Goal: Navigation & Orientation: Find specific page/section

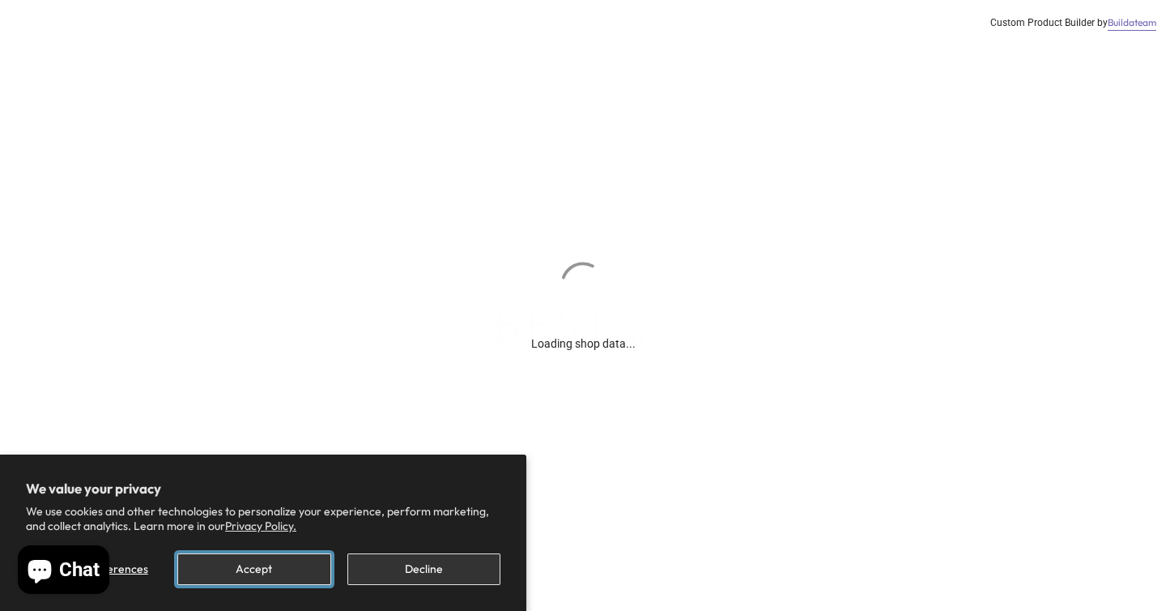
click at [266, 557] on button "Accept" at bounding box center [253, 569] width 153 height 32
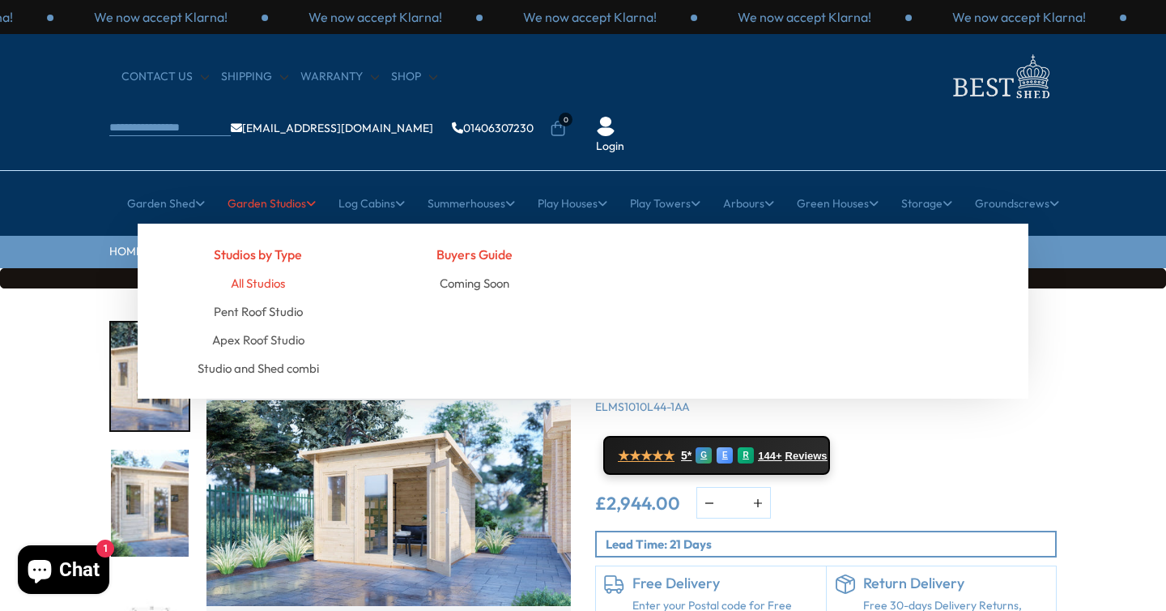
click at [262, 269] on link "All Studios" at bounding box center [258, 283] width 54 height 28
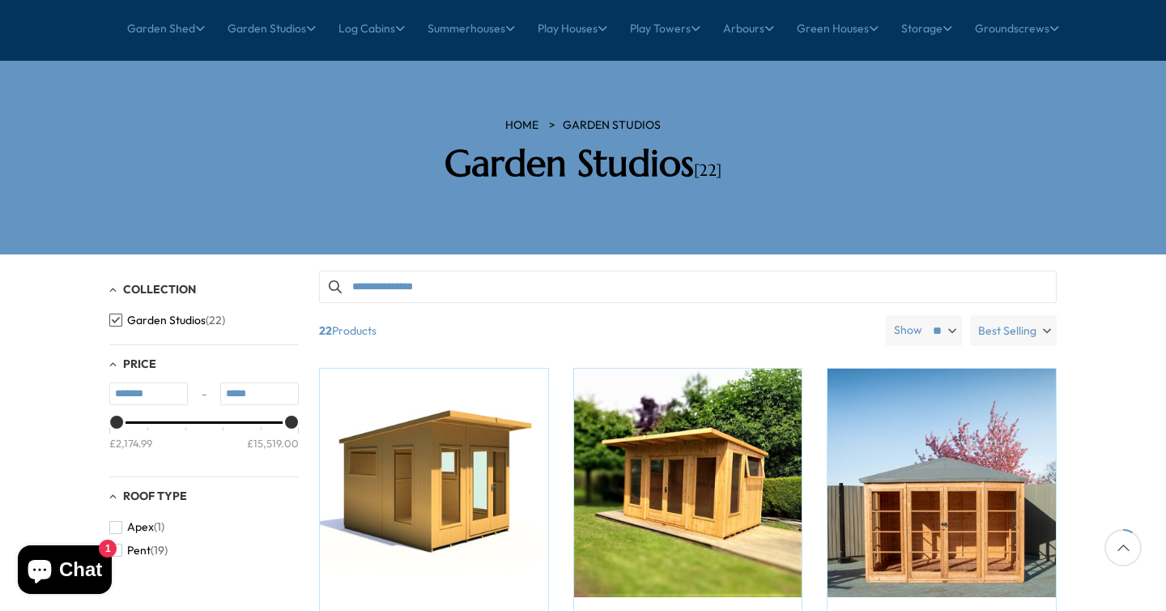
scroll to position [177, 0]
